Goal: Information Seeking & Learning: Check status

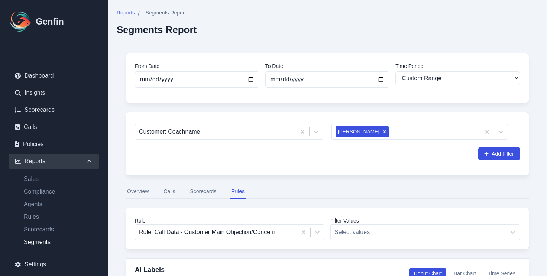
select select "custom"
click at [383, 133] on icon "Remove Joy hunter" at bounding box center [384, 131] width 3 height 3
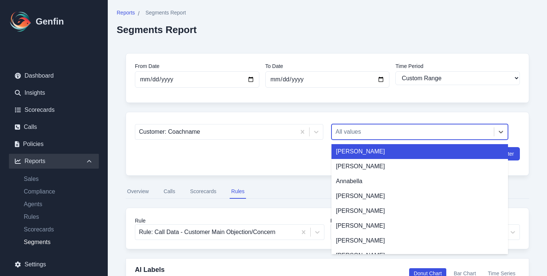
click at [363, 133] on div at bounding box center [413, 132] width 155 height 10
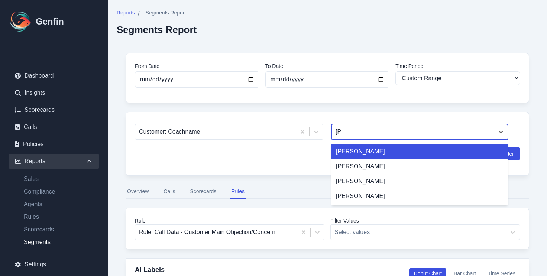
type input "jaym"
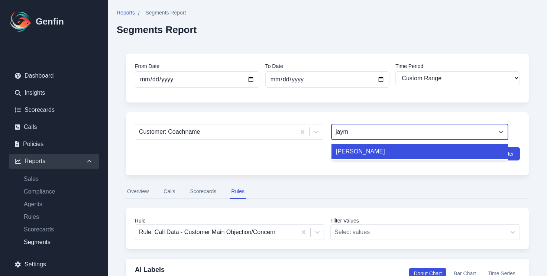
click at [366, 152] on div "[PERSON_NAME]" at bounding box center [419, 151] width 177 height 15
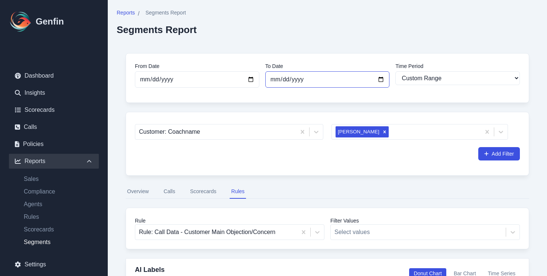
click at [302, 82] on input "[DATE]" at bounding box center [327, 79] width 124 height 16
click at [384, 81] on input "[DATE]" at bounding box center [327, 79] width 124 height 16
type input "[DATE]"
click at [250, 80] on input "[DATE]" at bounding box center [197, 79] width 124 height 16
type input "[DATE]"
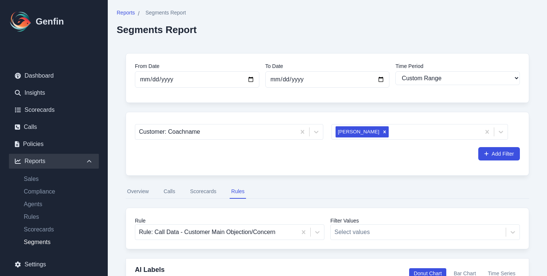
click at [267, 98] on div "From Date [DATE] To Date [DATE] Time Period Last 7 days Last 14 days Last 30 da…" at bounding box center [328, 78] width 404 height 50
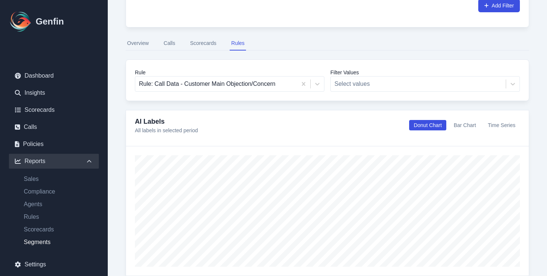
scroll to position [75, 0]
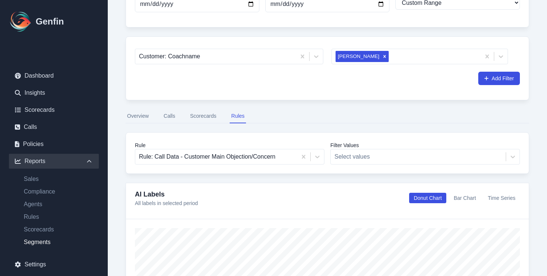
click at [171, 121] on button "Calls" at bounding box center [169, 116] width 14 height 14
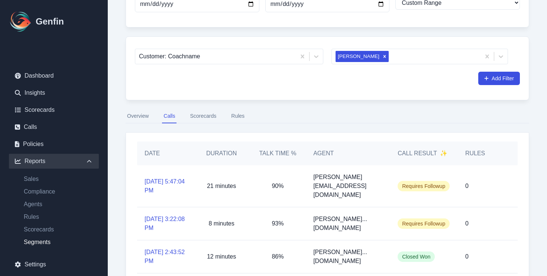
click at [202, 119] on button "Scorecards" at bounding box center [202, 116] width 29 height 14
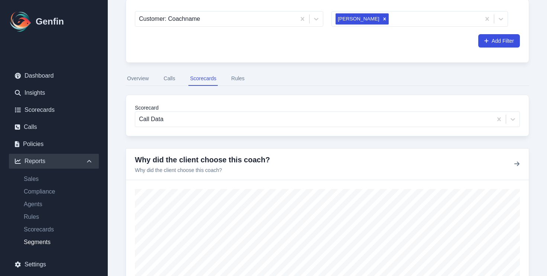
scroll to position [102, 0]
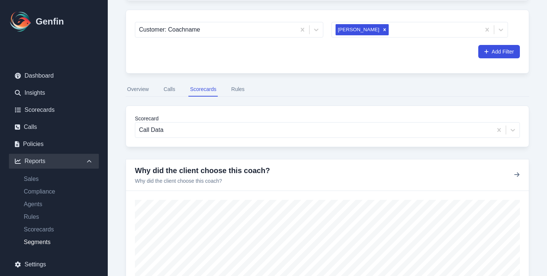
click at [237, 90] on button "Rules" at bounding box center [238, 89] width 16 height 14
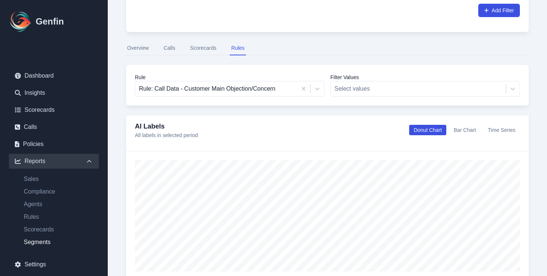
scroll to position [108, 0]
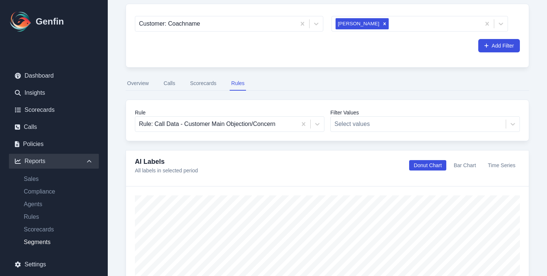
click at [191, 82] on button "Scorecards" at bounding box center [202, 84] width 29 height 14
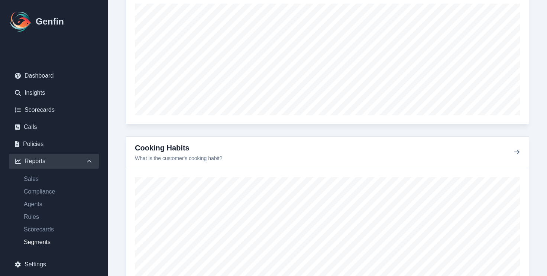
scroll to position [627, 0]
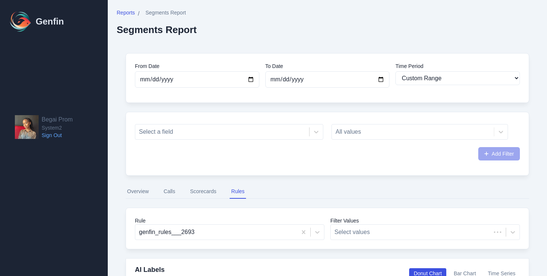
select select "custom"
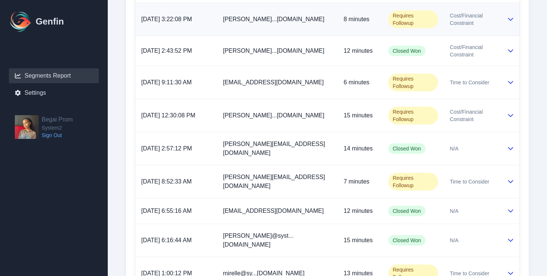
scroll to position [532, 0]
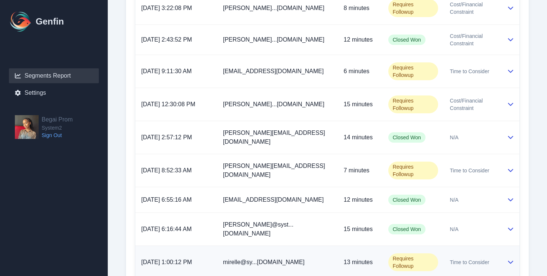
click at [508, 259] on icon at bounding box center [511, 262] width 6 height 6
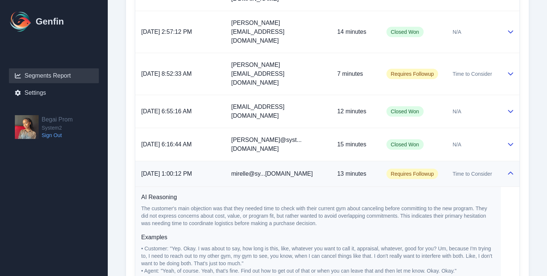
scroll to position [659, 0]
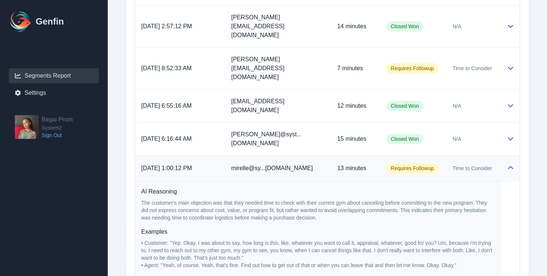
click at [509, 165] on icon at bounding box center [511, 168] width 6 height 6
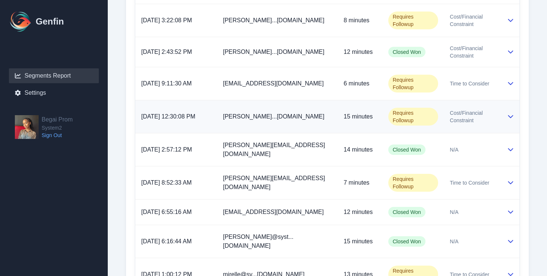
scroll to position [520, 0]
click at [450, 109] on span "Cost/Financial Constraint" at bounding box center [472, 116] width 45 height 15
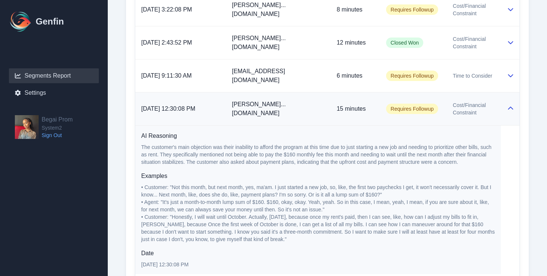
scroll to position [540, 0]
click at [512, 92] on td at bounding box center [510, 108] width 19 height 33
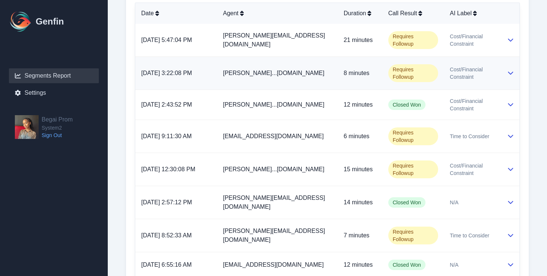
scroll to position [460, 0]
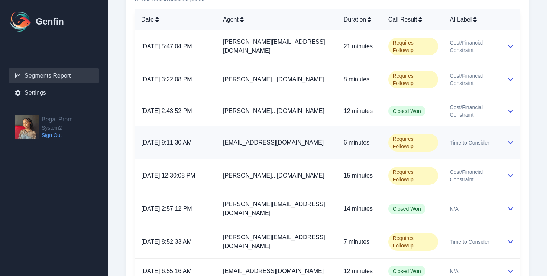
click at [509, 141] on icon at bounding box center [510, 142] width 5 height 3
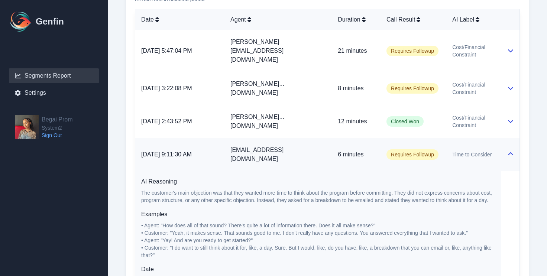
click at [510, 152] on icon at bounding box center [510, 153] width 5 height 3
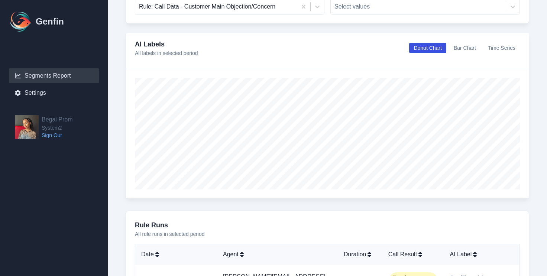
scroll to position [232, 0]
